Goal: Transaction & Acquisition: Download file/media

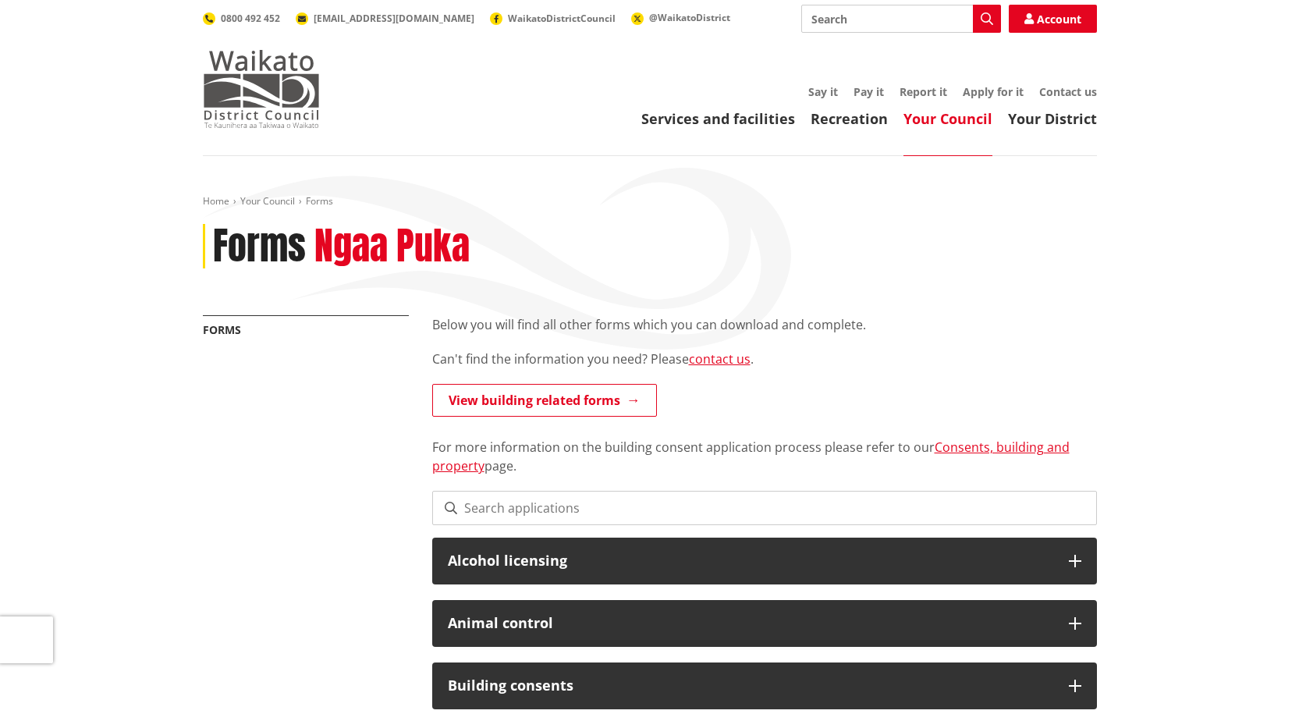
click at [263, 110] on img at bounding box center [261, 89] width 117 height 78
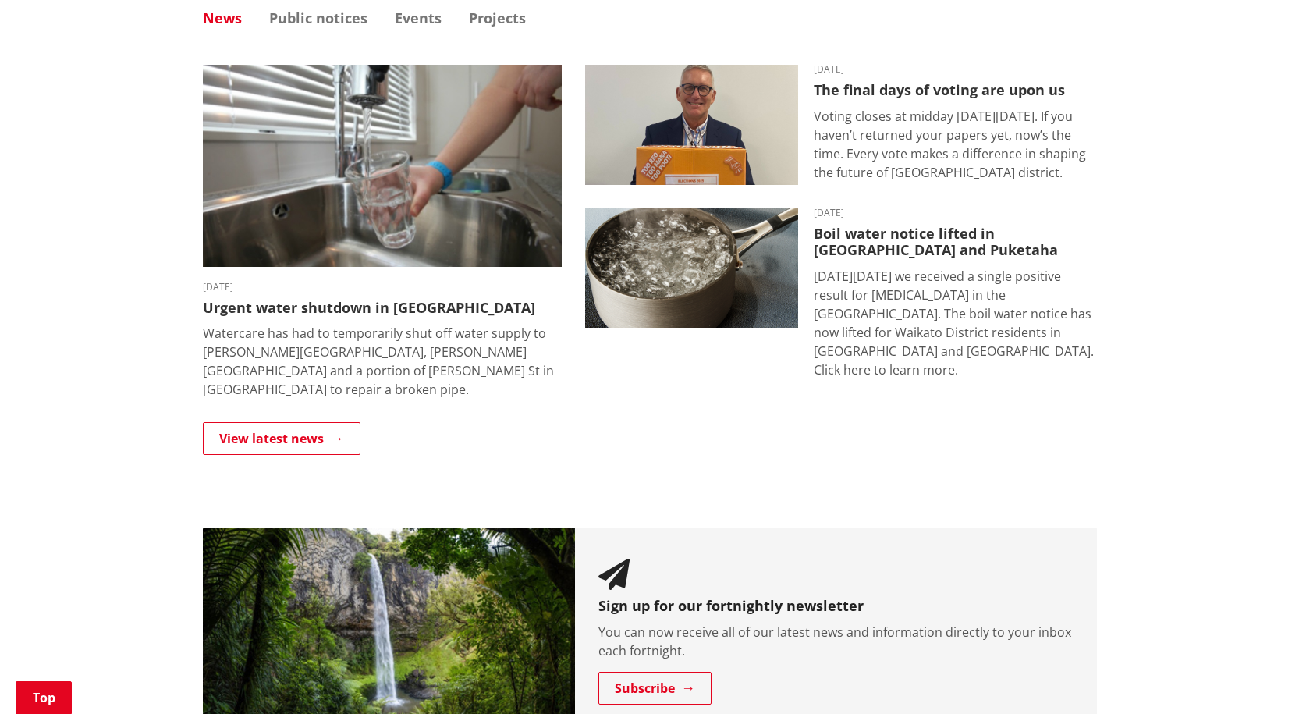
scroll to position [1092, 0]
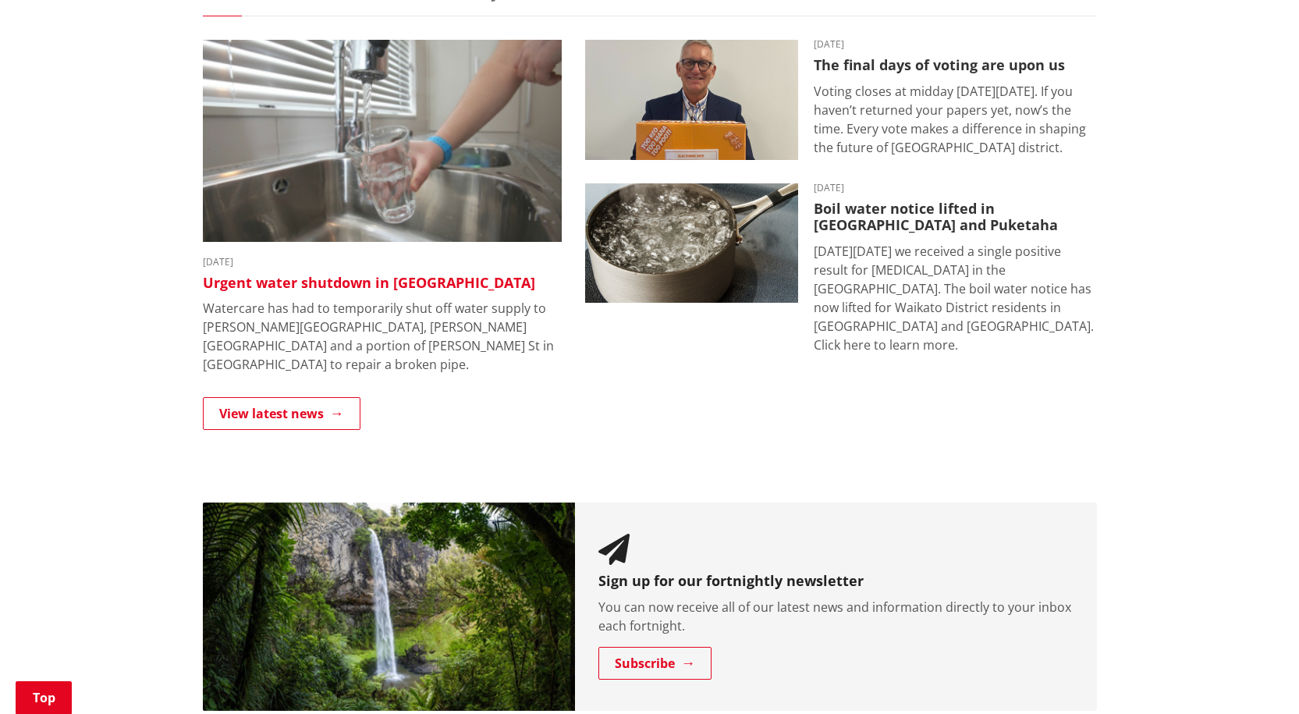
click at [359, 280] on h3 "Urgent water shutdown in Tuakau" at bounding box center [382, 283] width 359 height 17
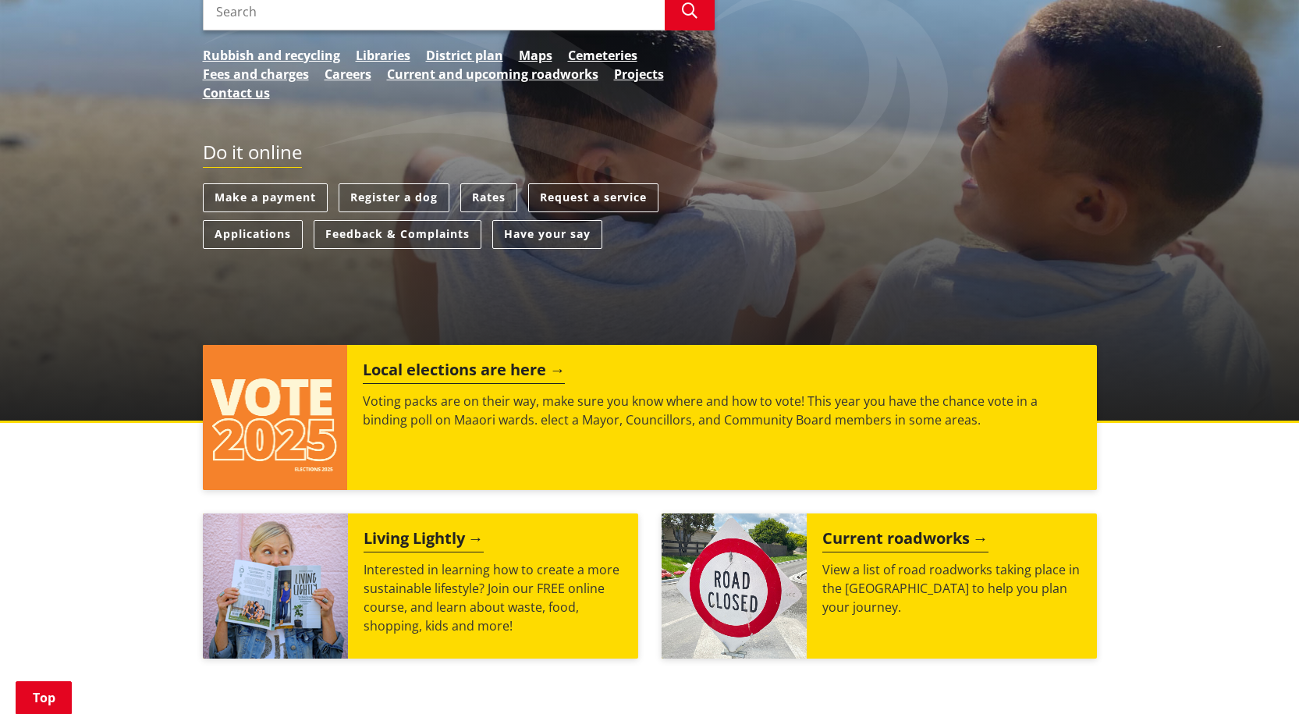
scroll to position [0, 0]
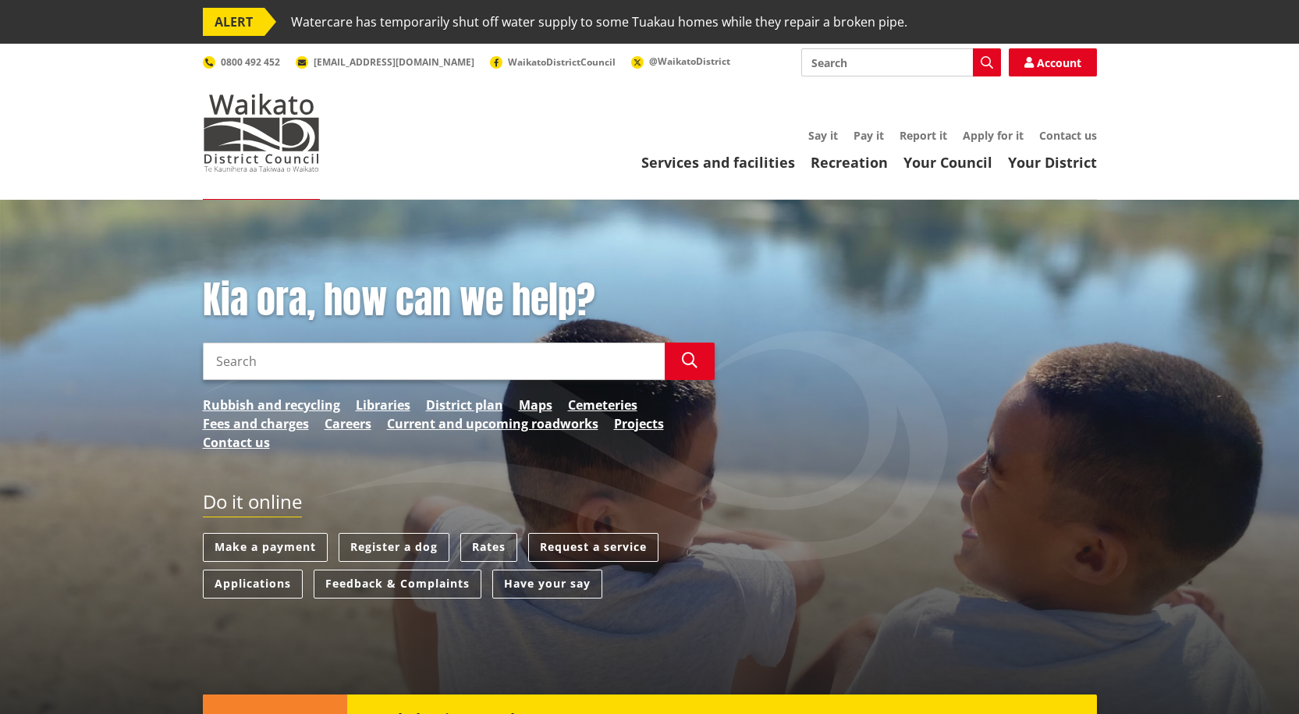
click at [746, 150] on div "Services and facilities Recreation Your Council Your District Say it Pay it Rep…" at bounding box center [724, 151] width 746 height 42
click at [741, 172] on link "Services and facilities" at bounding box center [718, 162] width 154 height 19
click at [112, 190] on header "Toggle search Toggle navigation Services and facilities Recreation Your Council…" at bounding box center [649, 122] width 1299 height 156
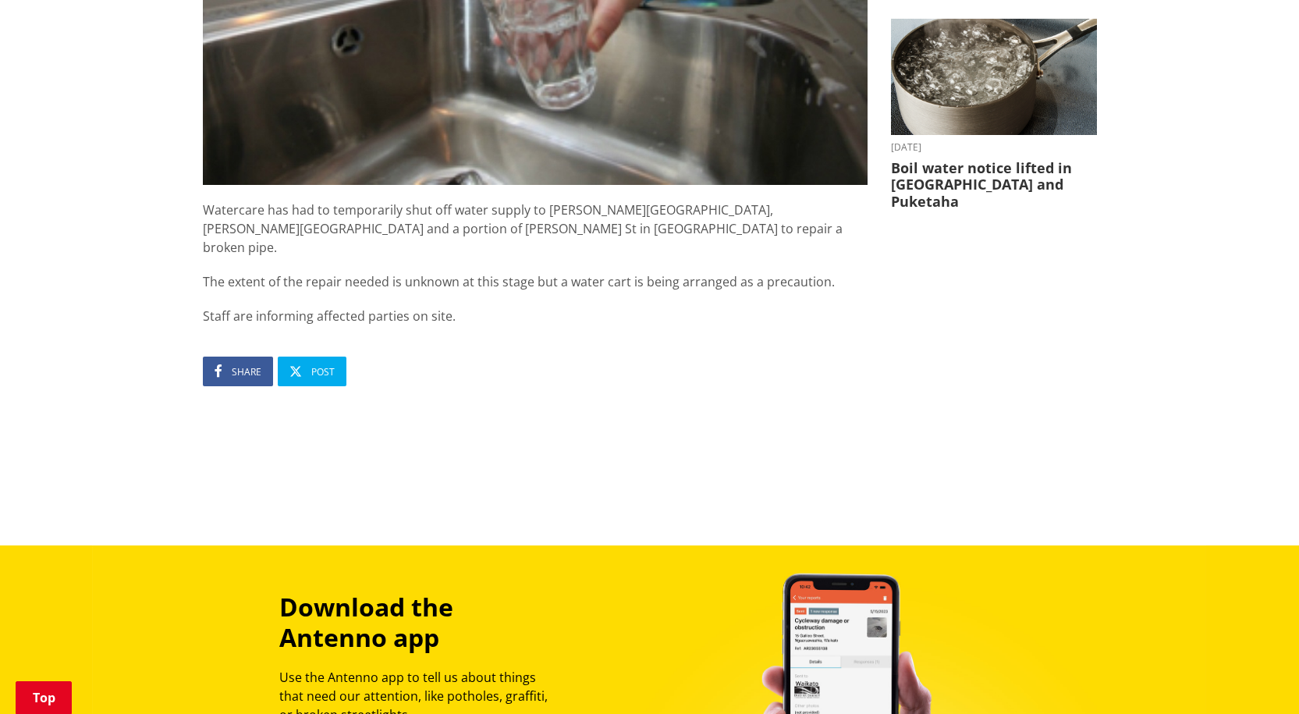
scroll to position [702, 0]
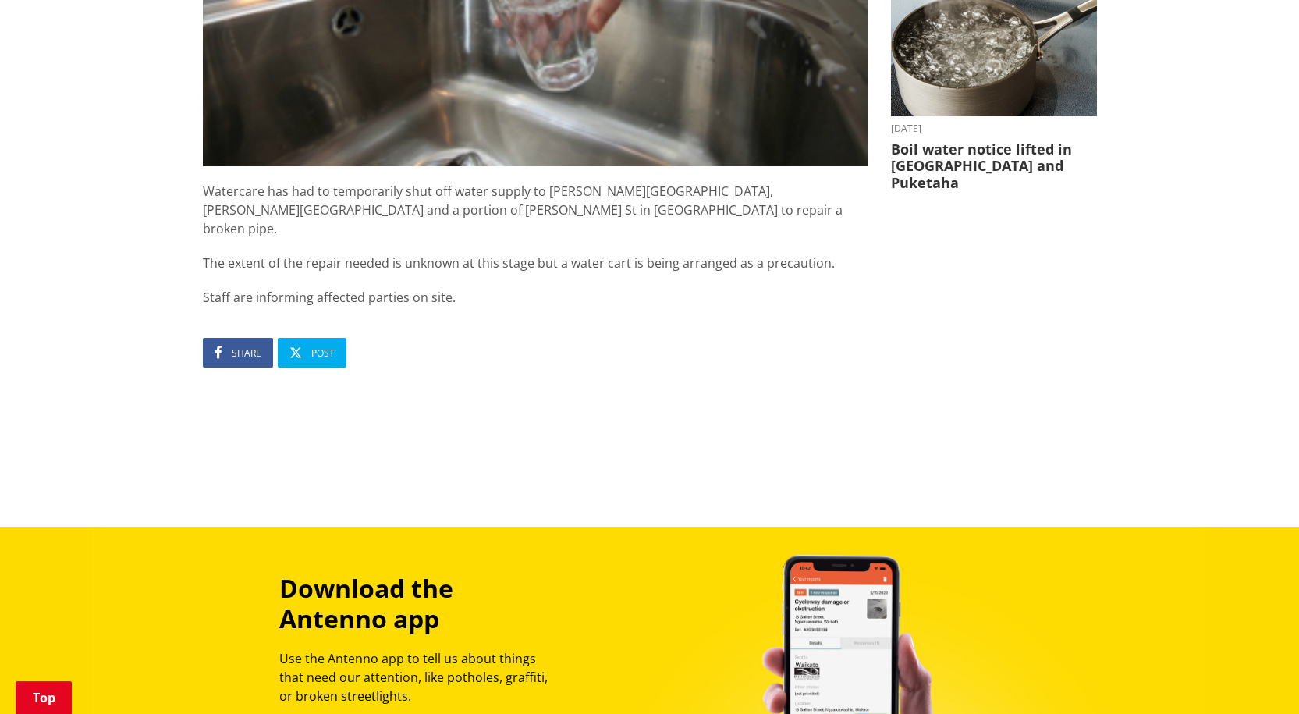
click at [464, 288] on p "Staff are informing affected parties on site." at bounding box center [535, 297] width 665 height 19
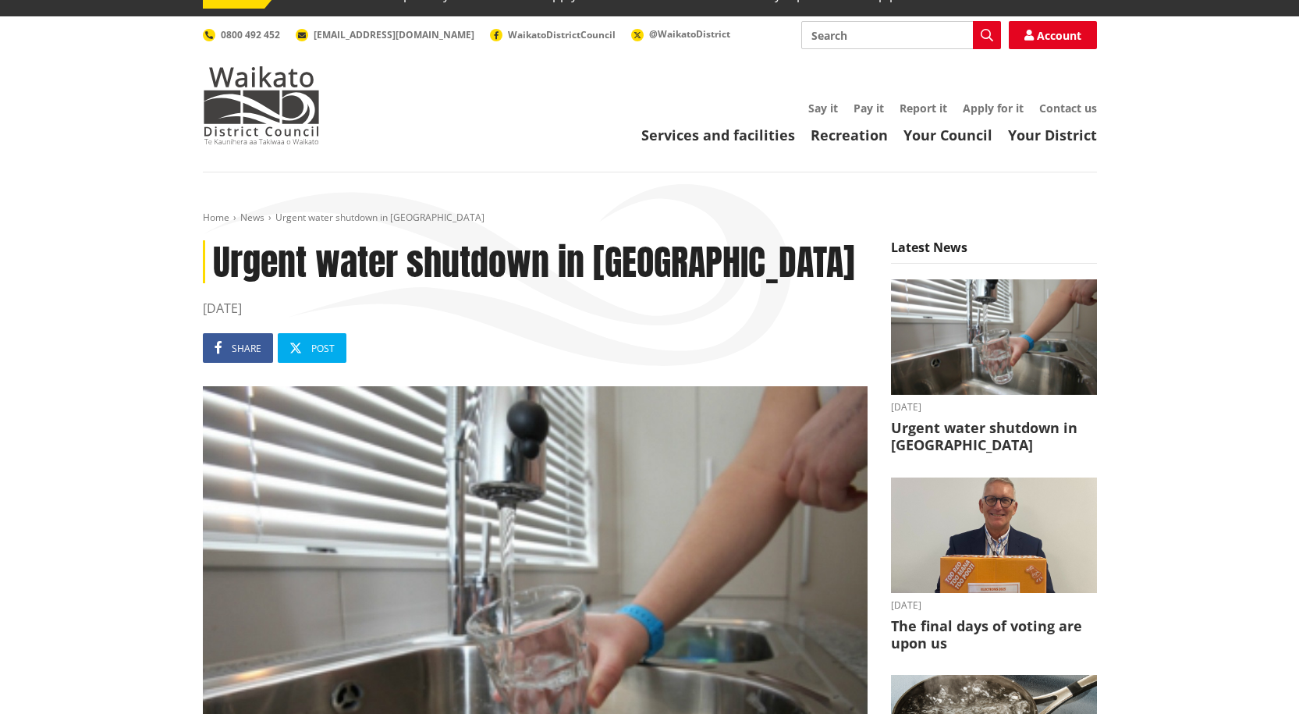
scroll to position [0, 0]
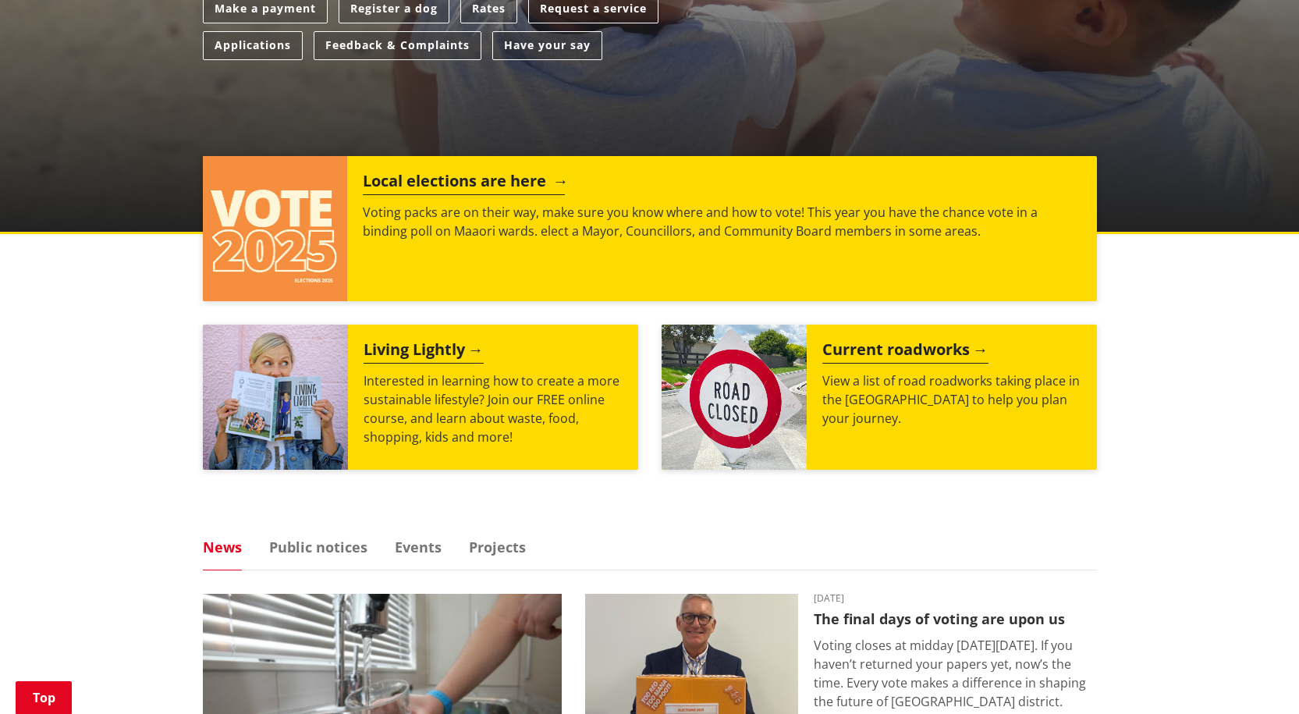
scroll to position [546, 0]
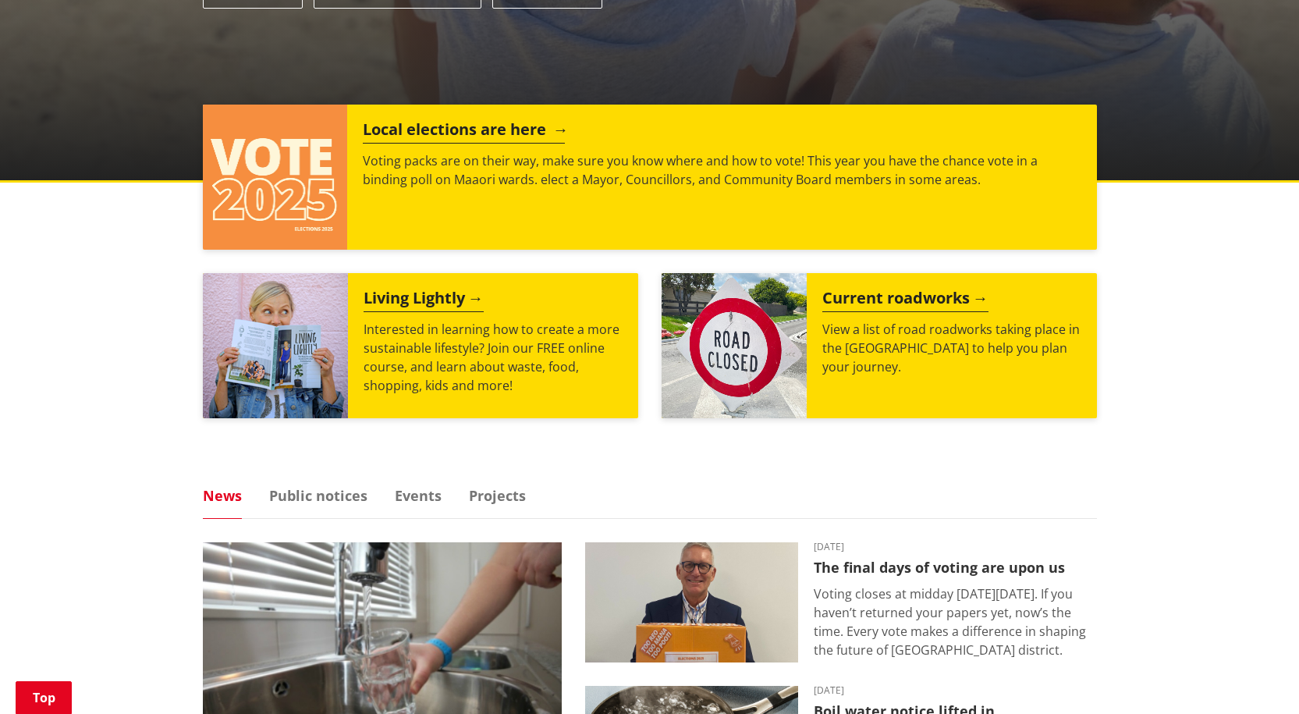
click at [460, 129] on h2 "Local elections are here" at bounding box center [464, 131] width 202 height 23
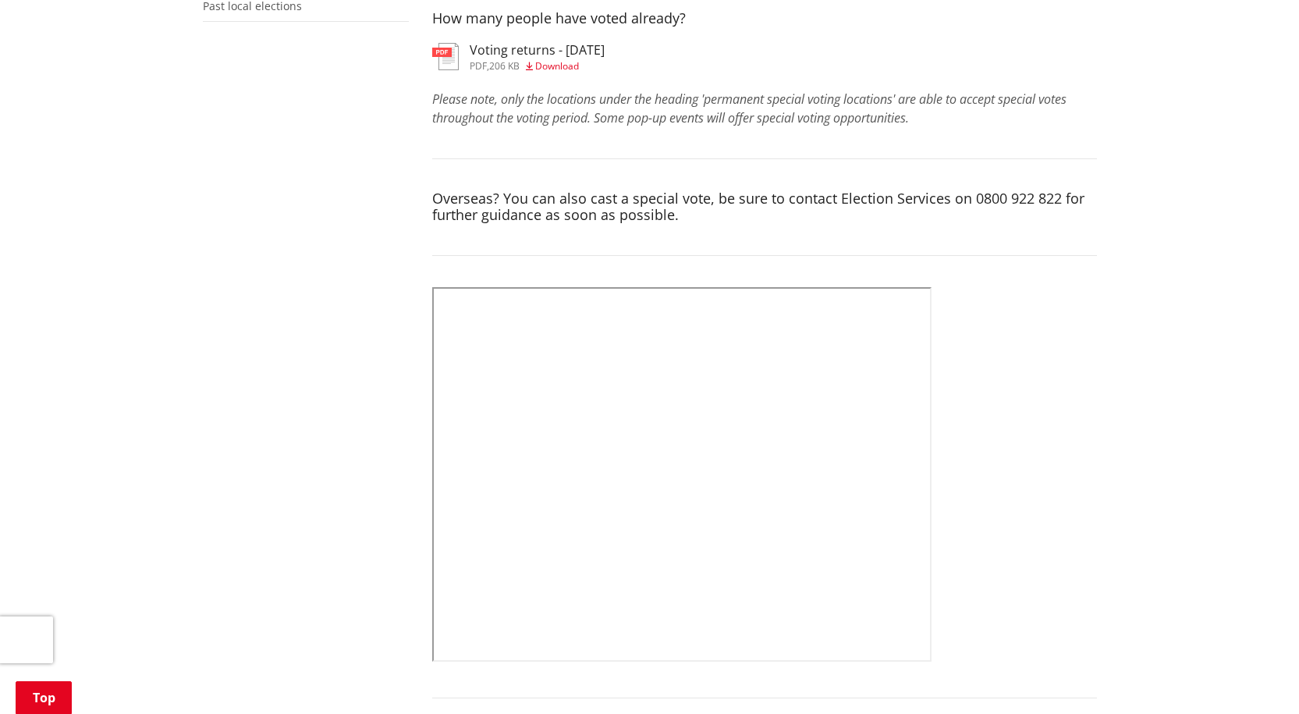
scroll to position [546, 0]
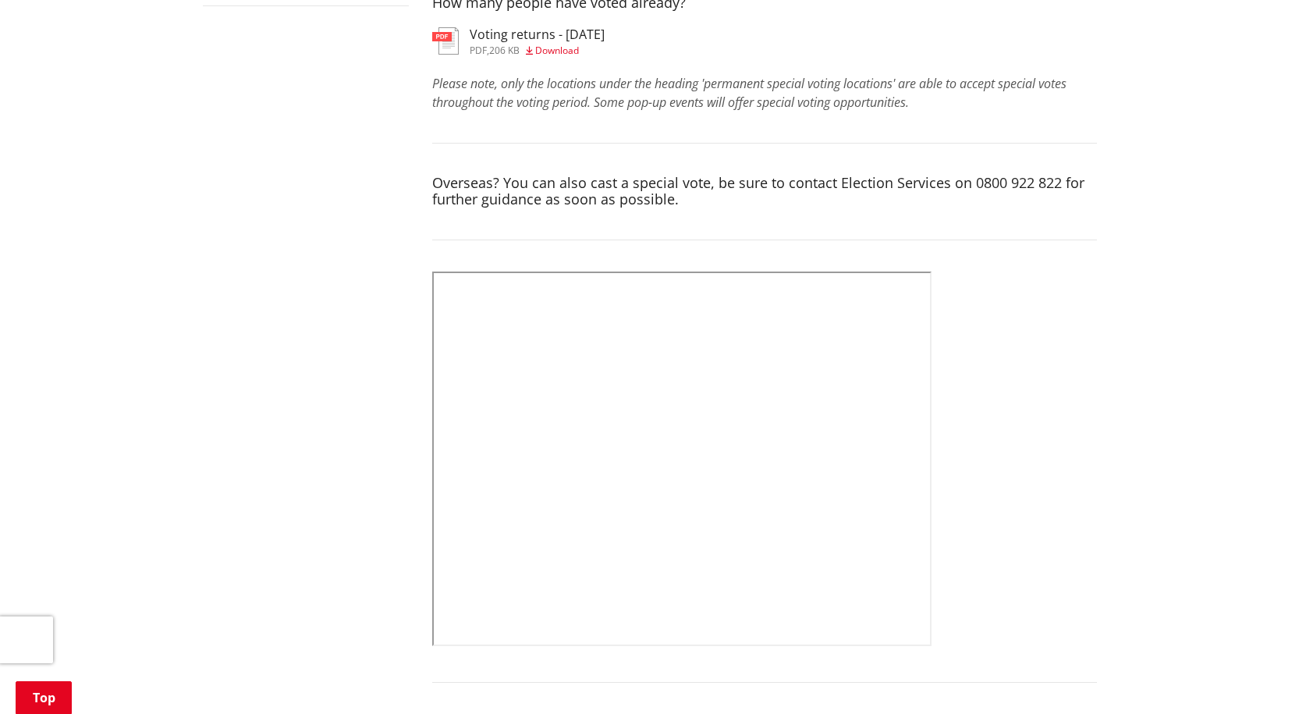
click at [566, 45] on span "Download" at bounding box center [557, 50] width 44 height 13
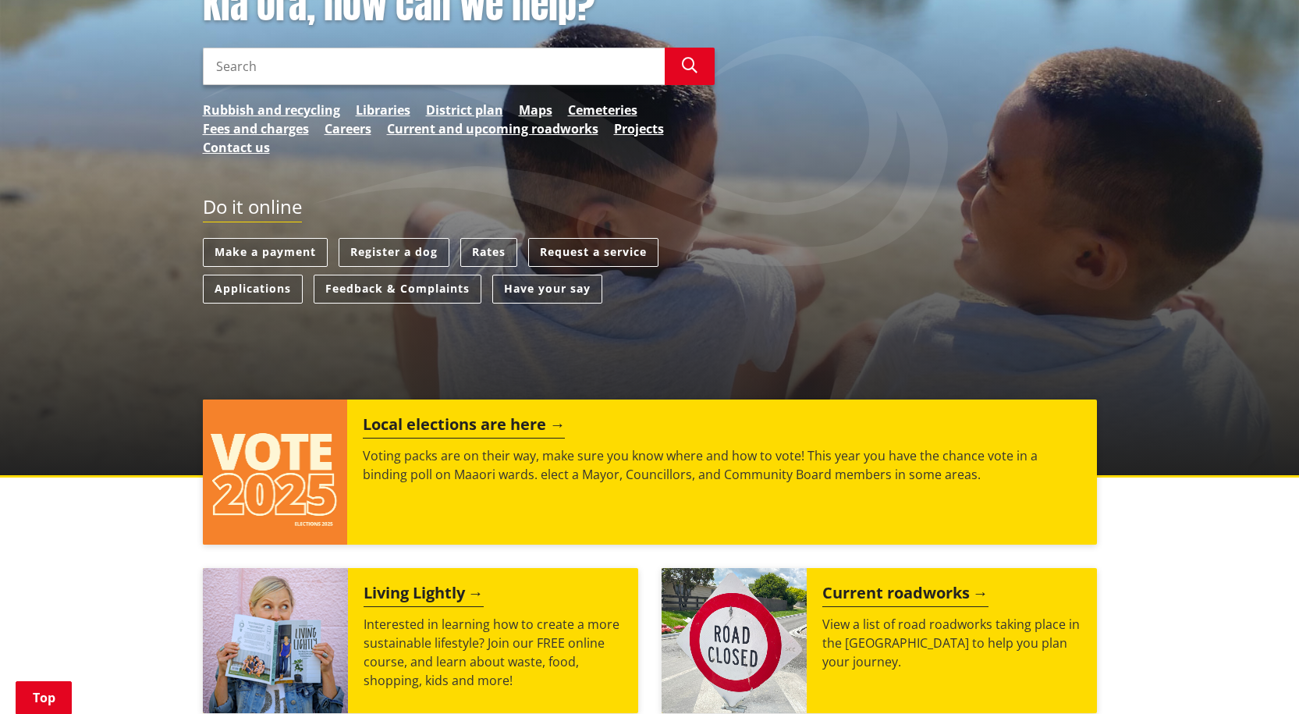
scroll to position [312, 0]
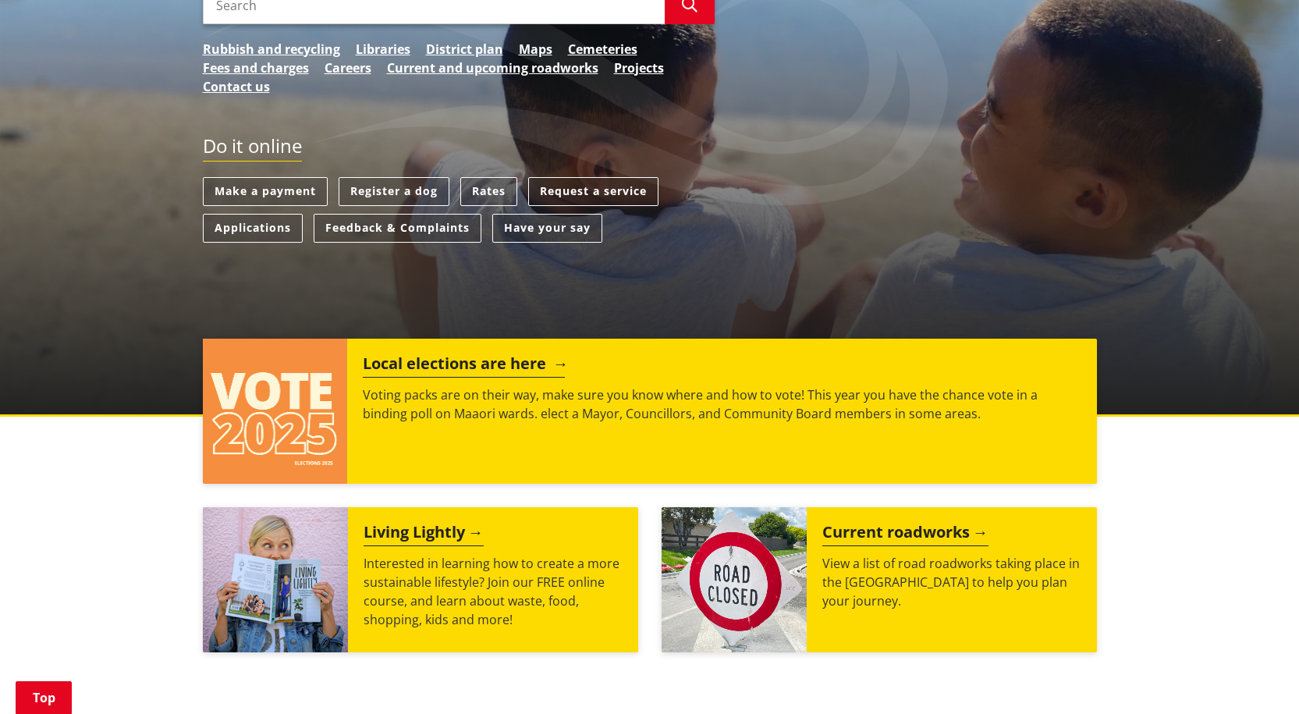
click at [446, 366] on h2 "Local elections are here" at bounding box center [464, 365] width 202 height 23
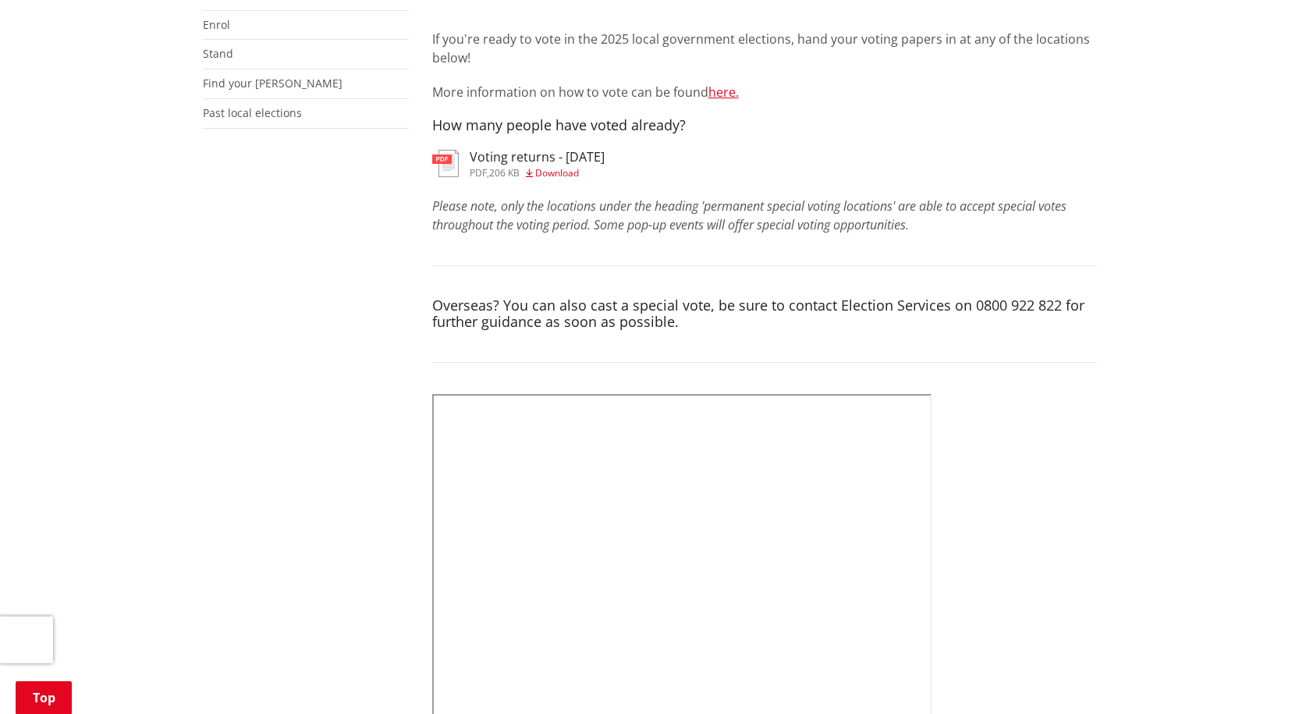
scroll to position [234, 0]
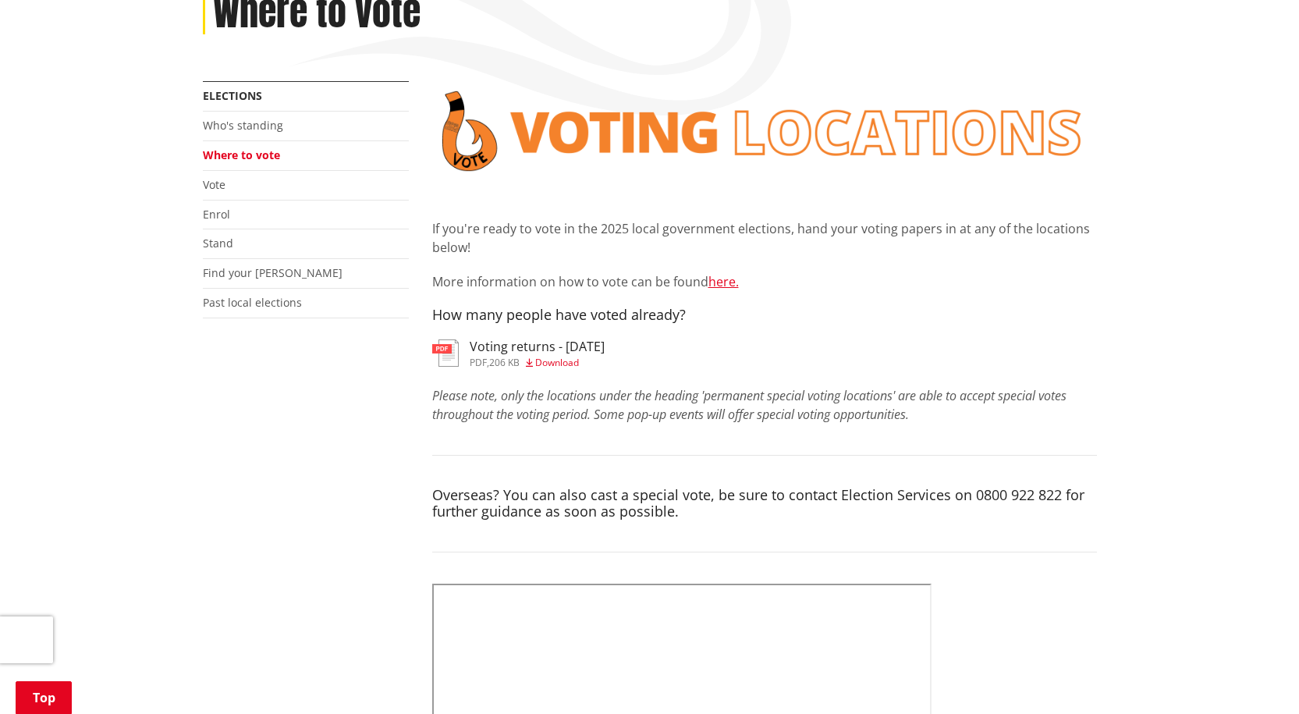
click at [565, 362] on span "Download" at bounding box center [557, 362] width 44 height 13
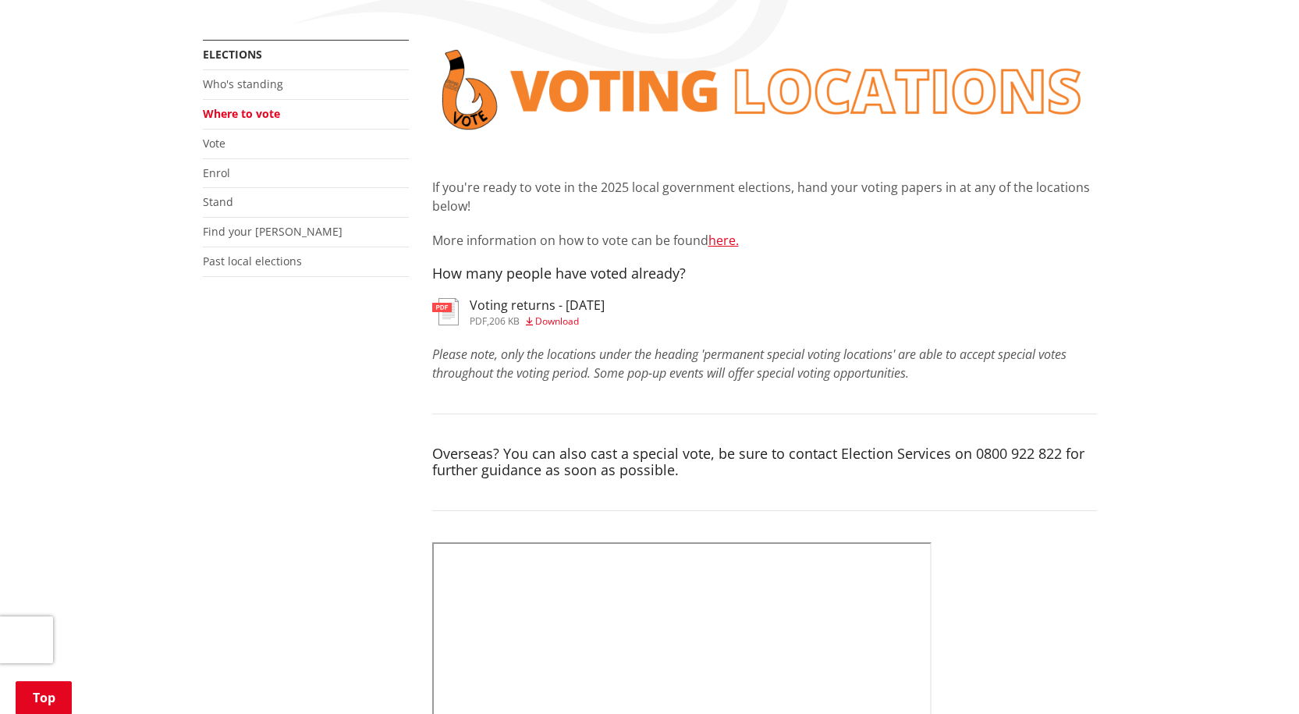
scroll to position [234, 0]
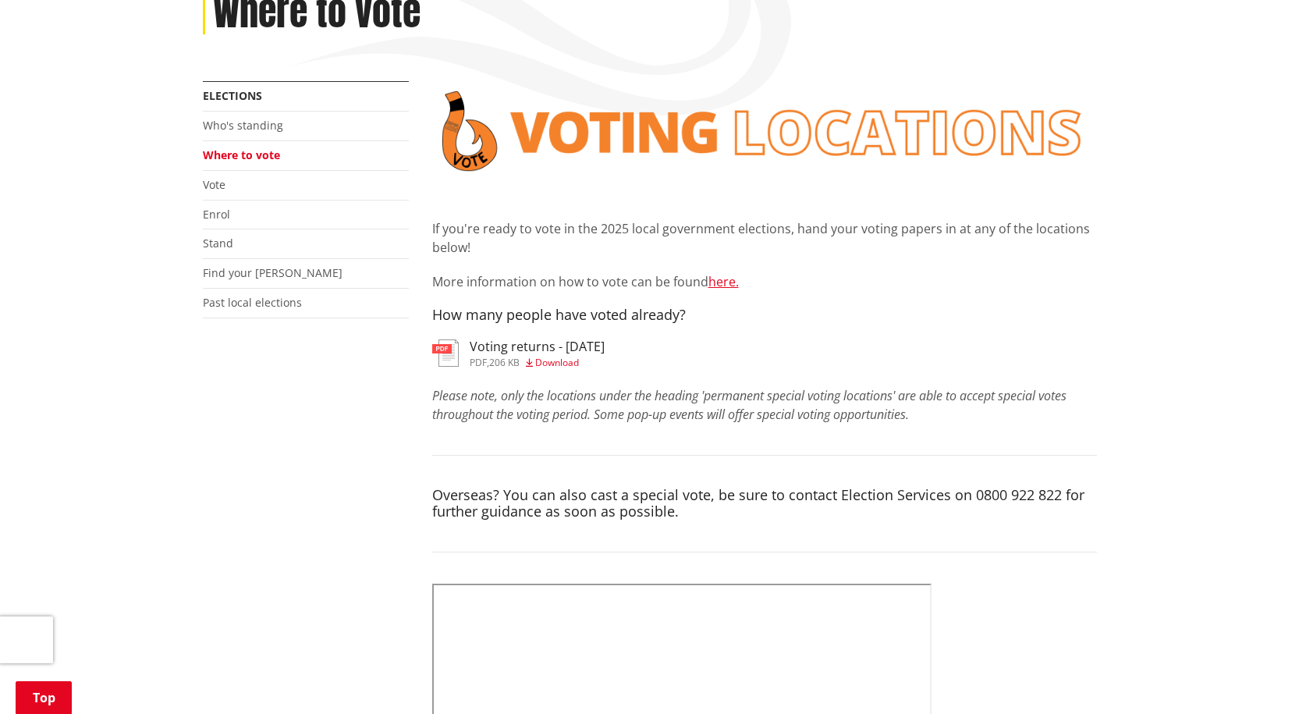
click at [801, 271] on div "If you're ready to vote in the 2025 local government elections, hand your votin…" at bounding box center [764, 252] width 665 height 142
click at [567, 359] on span "Download" at bounding box center [557, 362] width 44 height 13
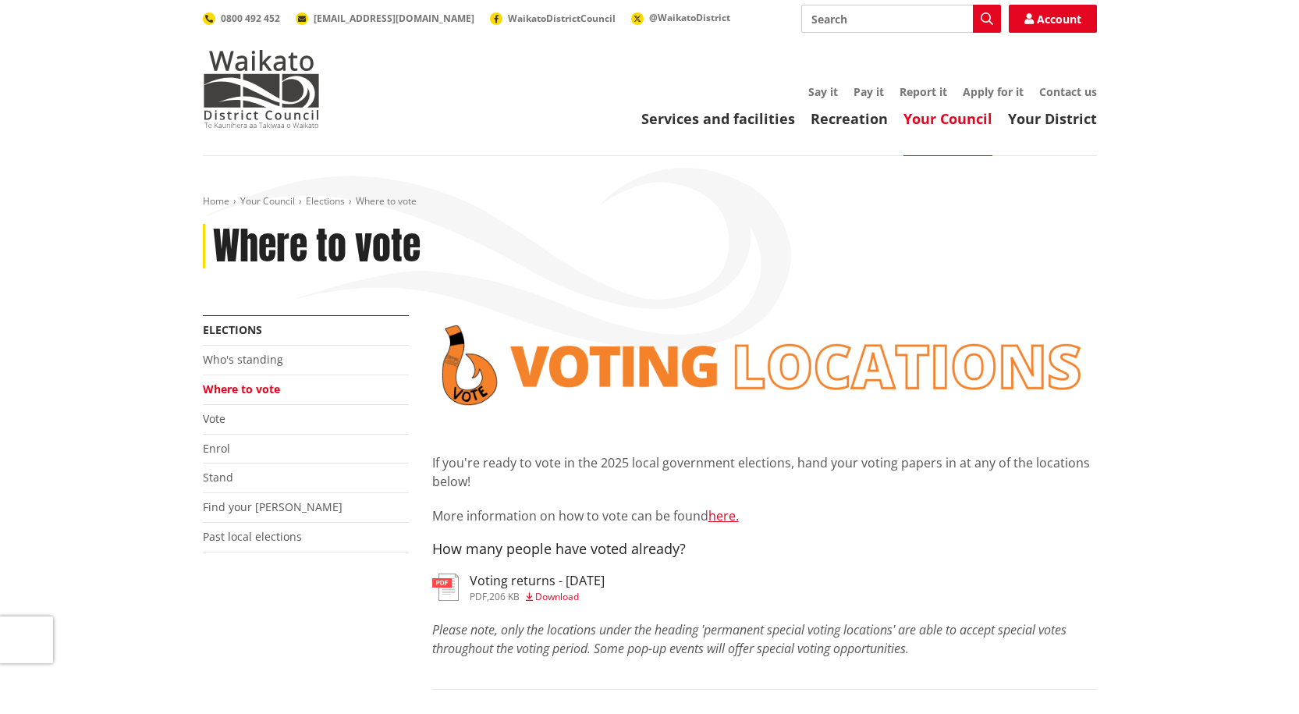
scroll to position [546, 0]
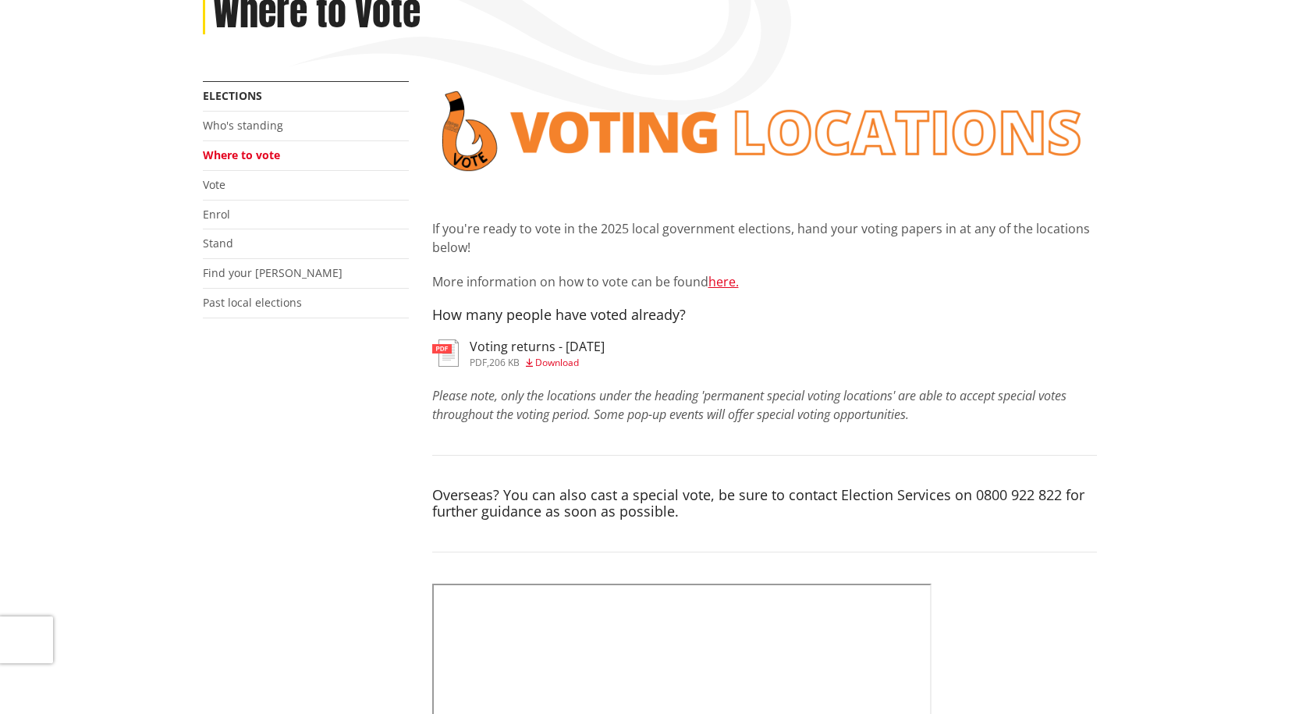
scroll to position [234, 0]
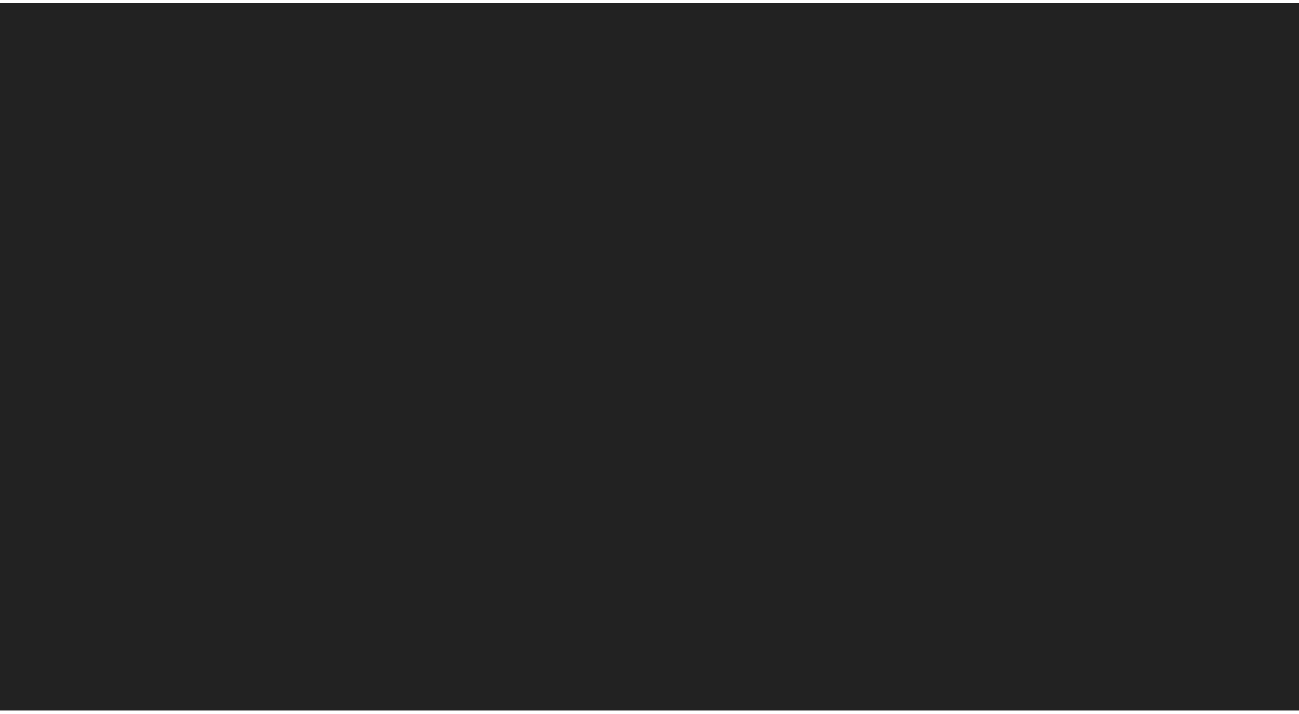
scroll to position [234, 0]
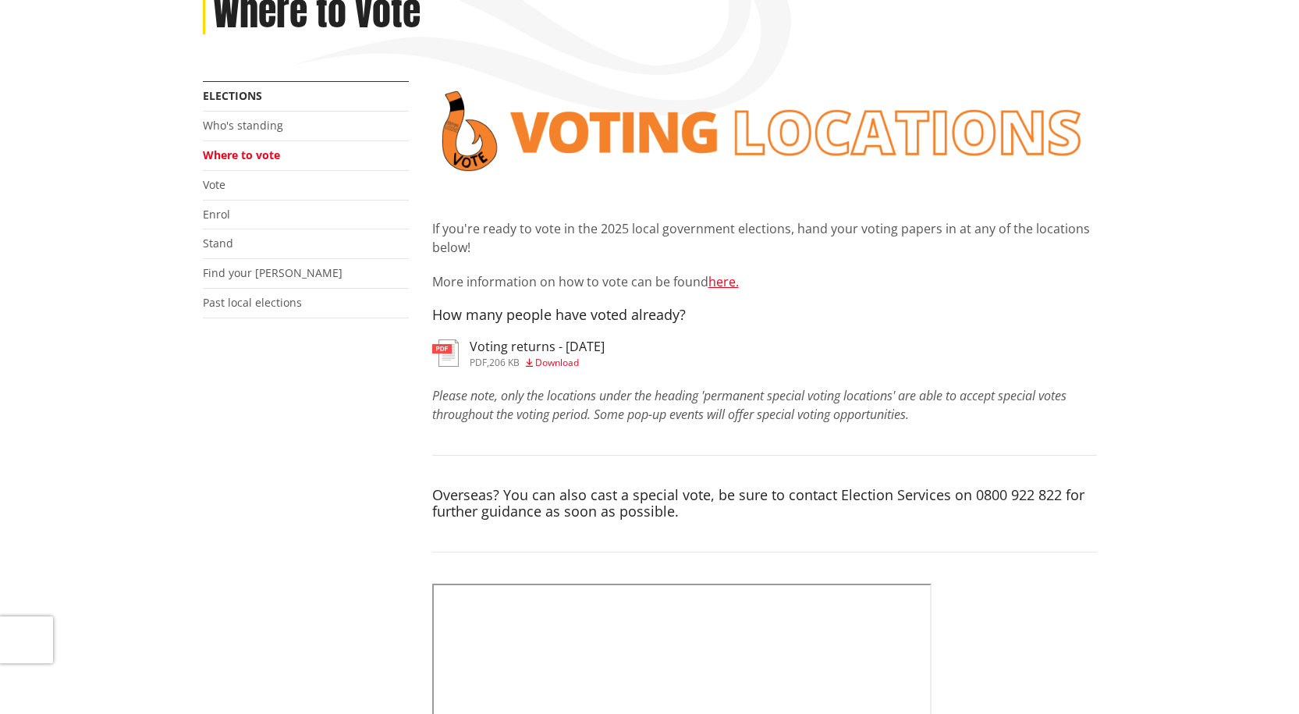
click at [559, 359] on span "Download" at bounding box center [557, 362] width 44 height 13
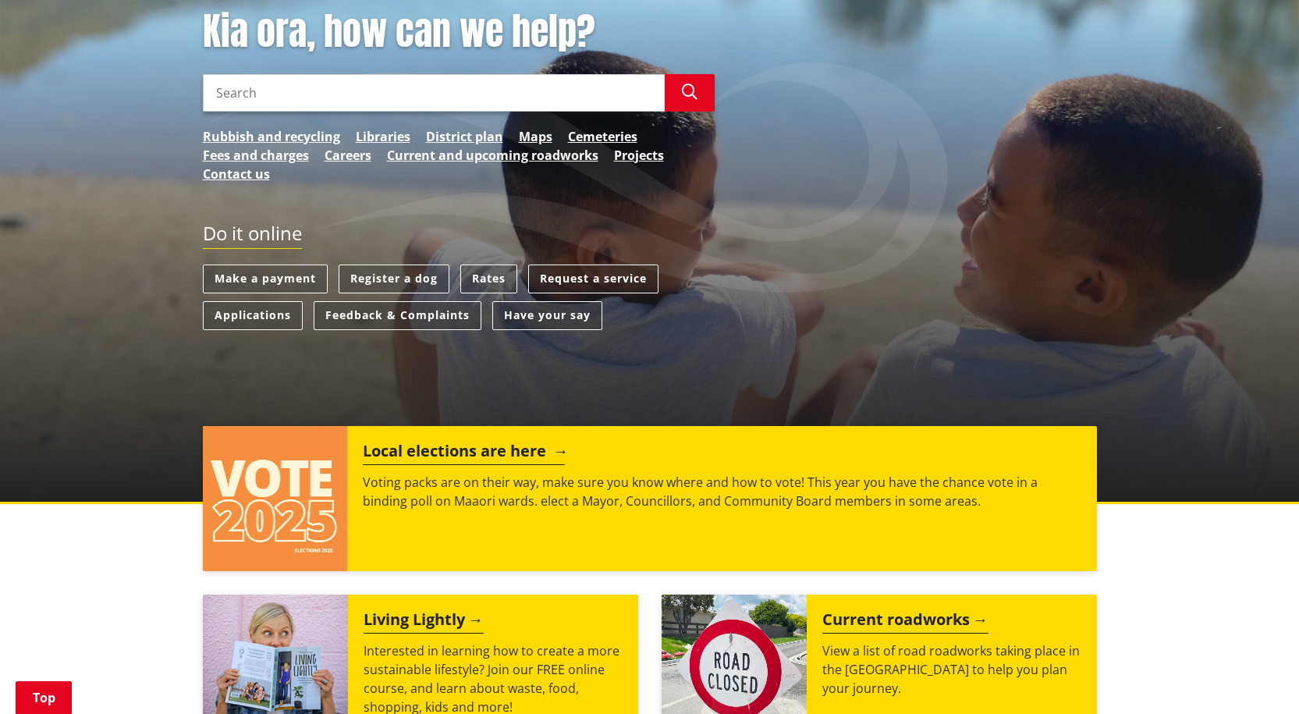
scroll to position [234, 0]
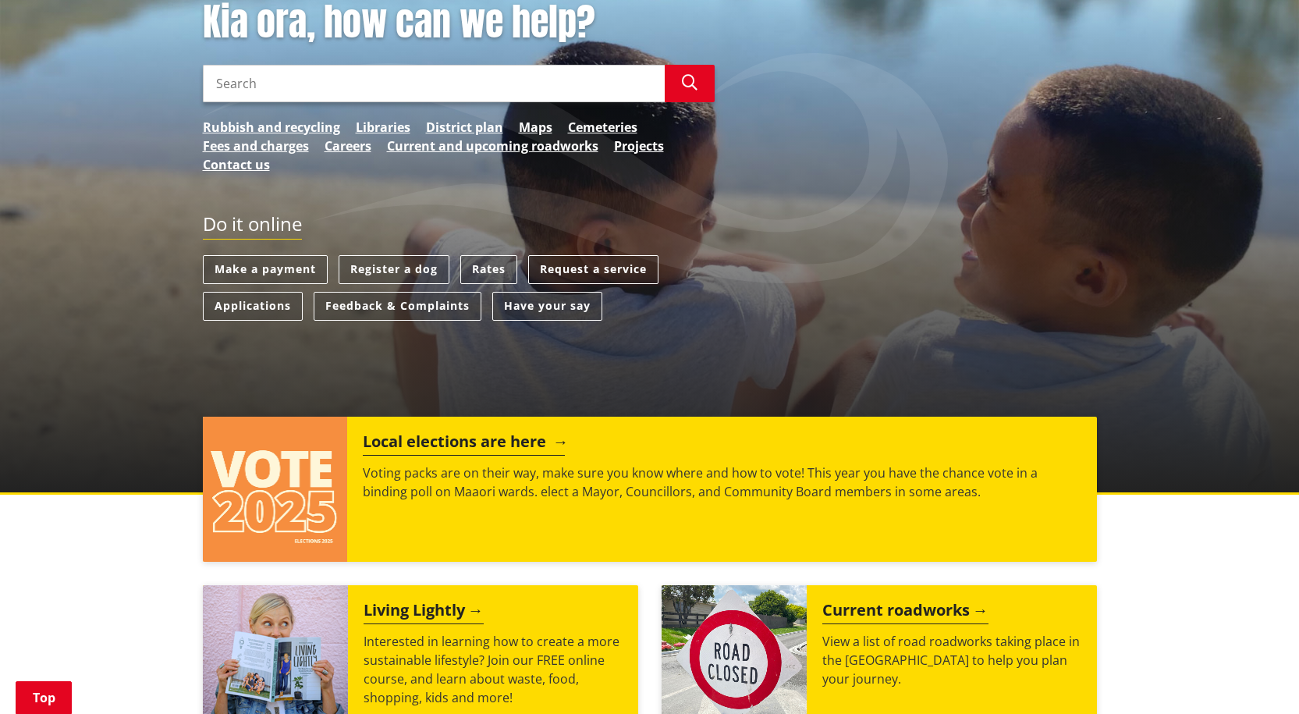
click at [425, 442] on h2 "Local elections are here" at bounding box center [464, 443] width 202 height 23
